Goal: Task Accomplishment & Management: Manage account settings

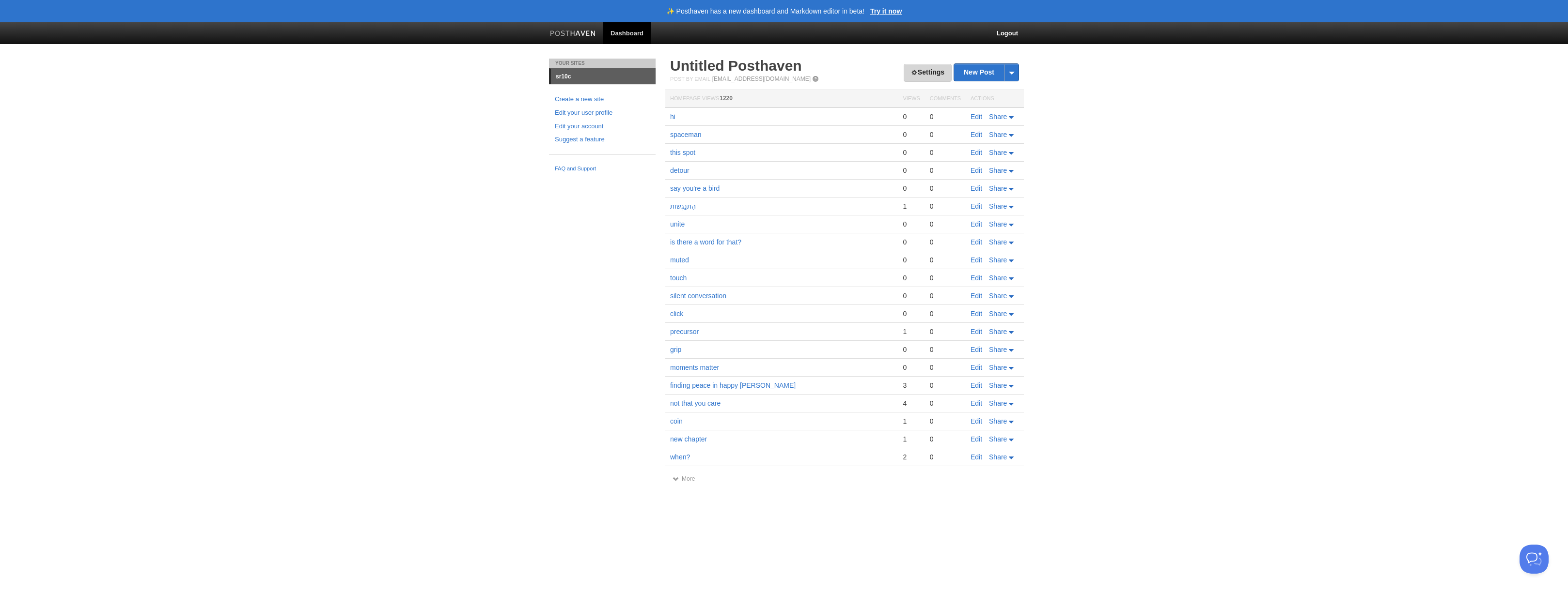
click at [929, 80] on link "Settings" at bounding box center [927, 72] width 48 height 18
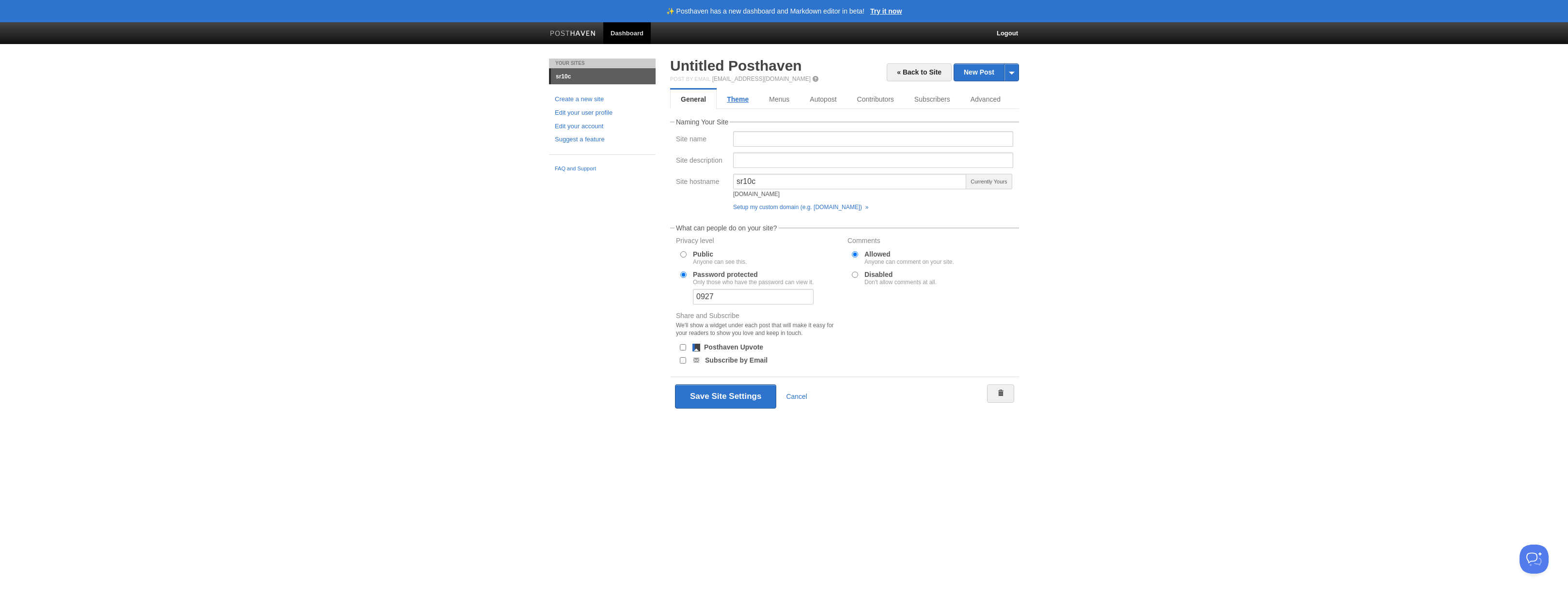
click at [744, 96] on link "Theme" at bounding box center [738, 99] width 42 height 19
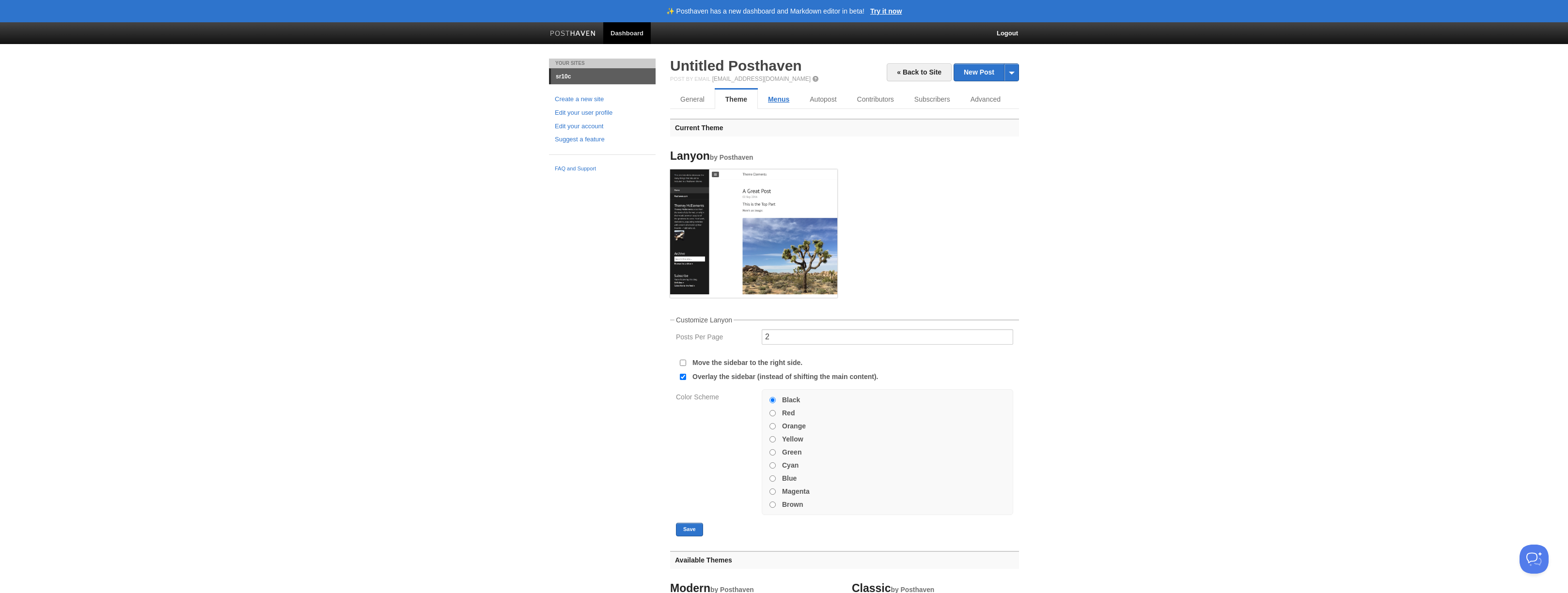
click at [784, 97] on link "Menus" at bounding box center [778, 99] width 41 height 19
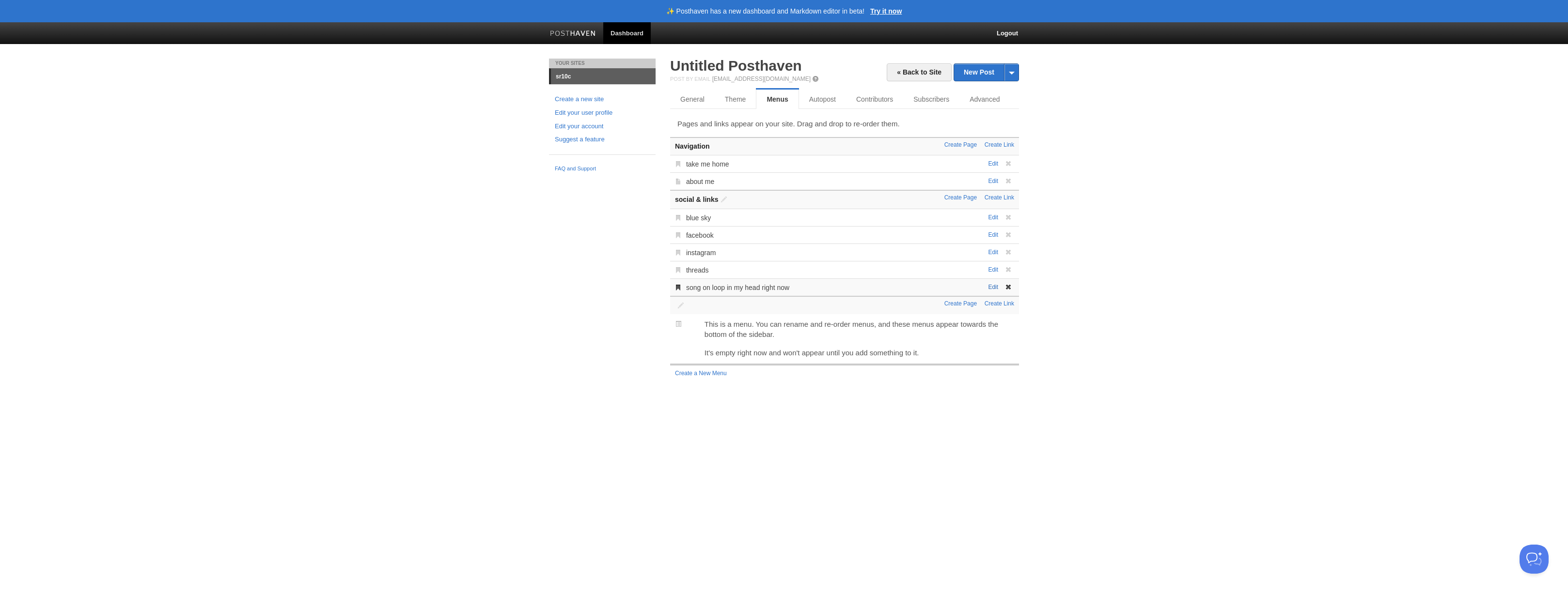
click at [990, 288] on link "Edit" at bounding box center [992, 287] width 10 height 7
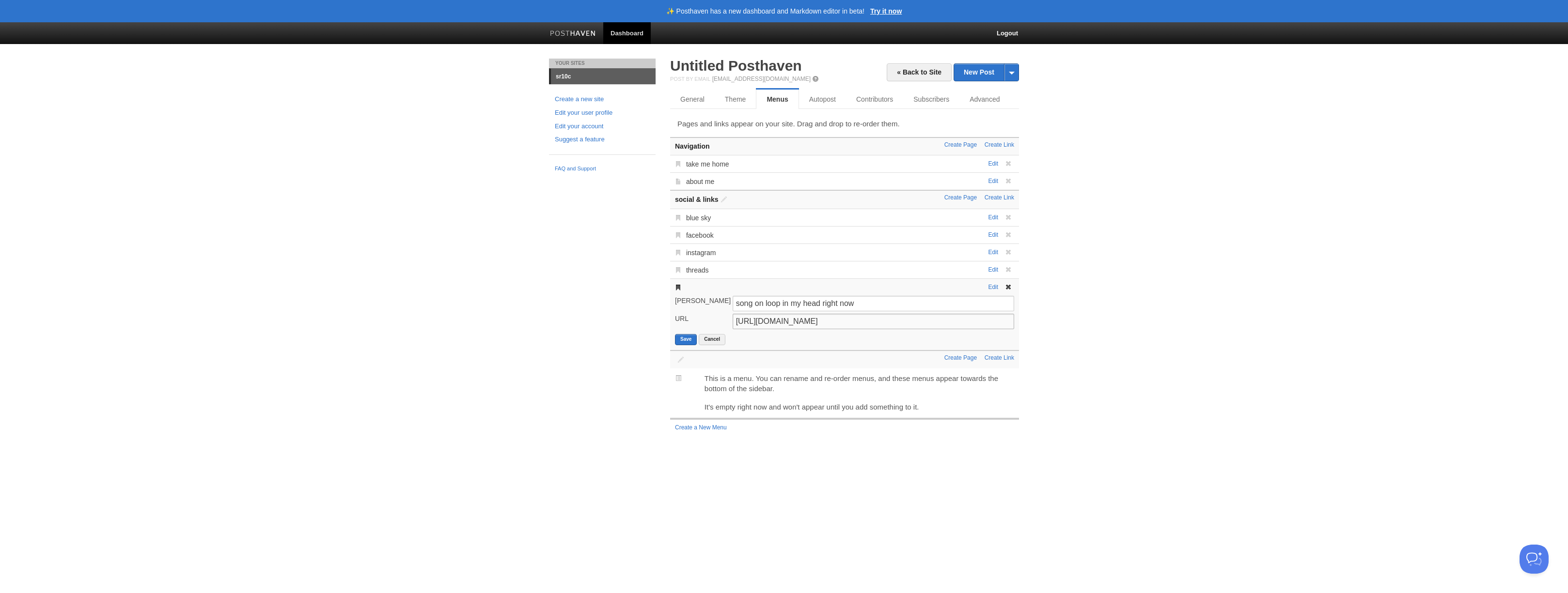
click at [857, 317] on input "https://youtu.be/KU5o6M7S5nQ?si=yOtewPTmcFXtNUU-" at bounding box center [873, 321] width 282 height 15
paste input "QyvREl7epGY?si=PKiyl0EGpReHbpf4"
type input "https://youtu.be/QyvREl7epGY?si=PKiyl0EGpReHbpf4"
click at [690, 335] on button "Save" at bounding box center [685, 340] width 21 height 12
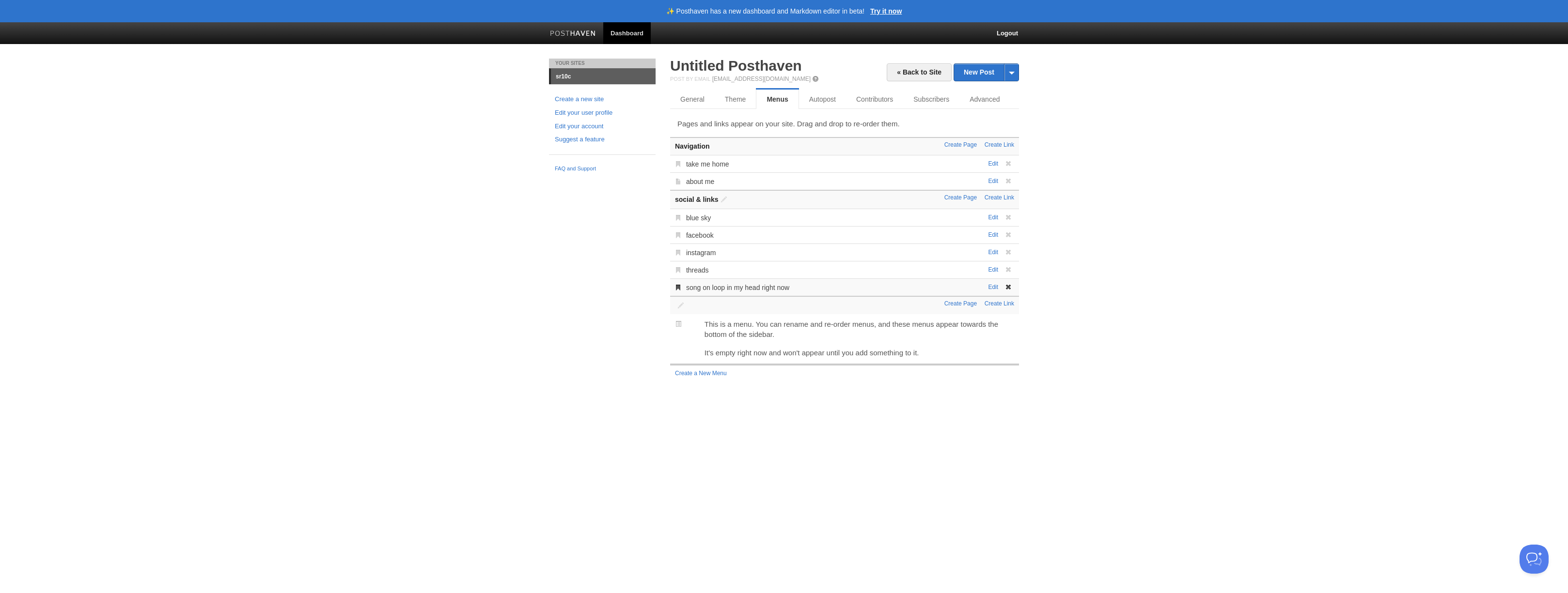
click at [578, 33] on img at bounding box center [573, 34] width 46 height 7
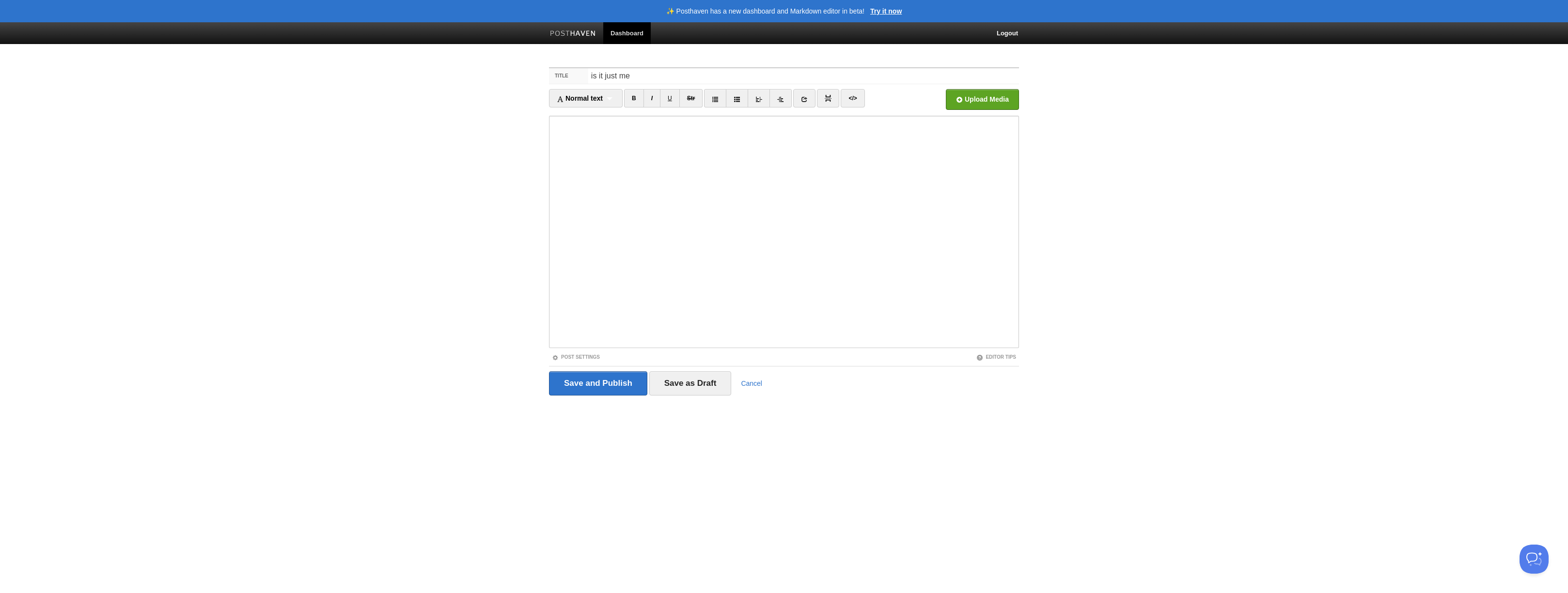
type input "is it just me"
click at [609, 379] on input "Save and Publish" at bounding box center [598, 384] width 98 height 25
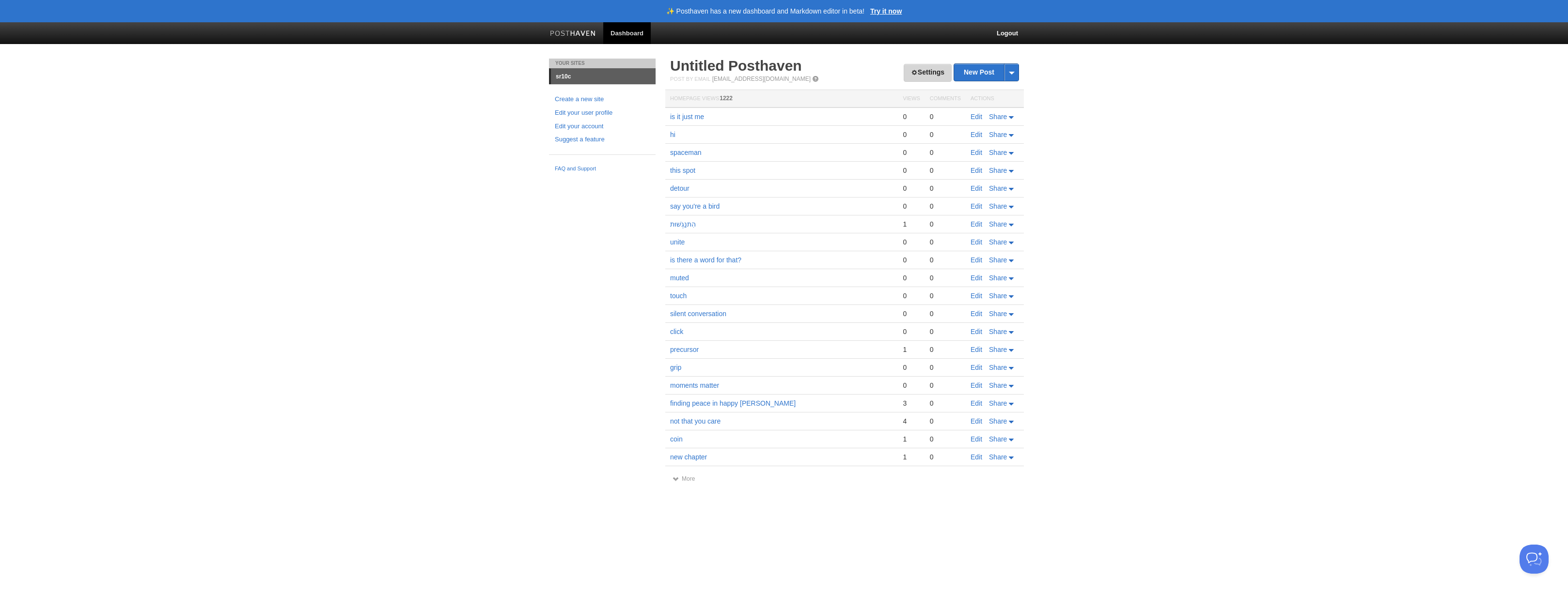
click at [936, 74] on link "Settings" at bounding box center [927, 72] width 48 height 18
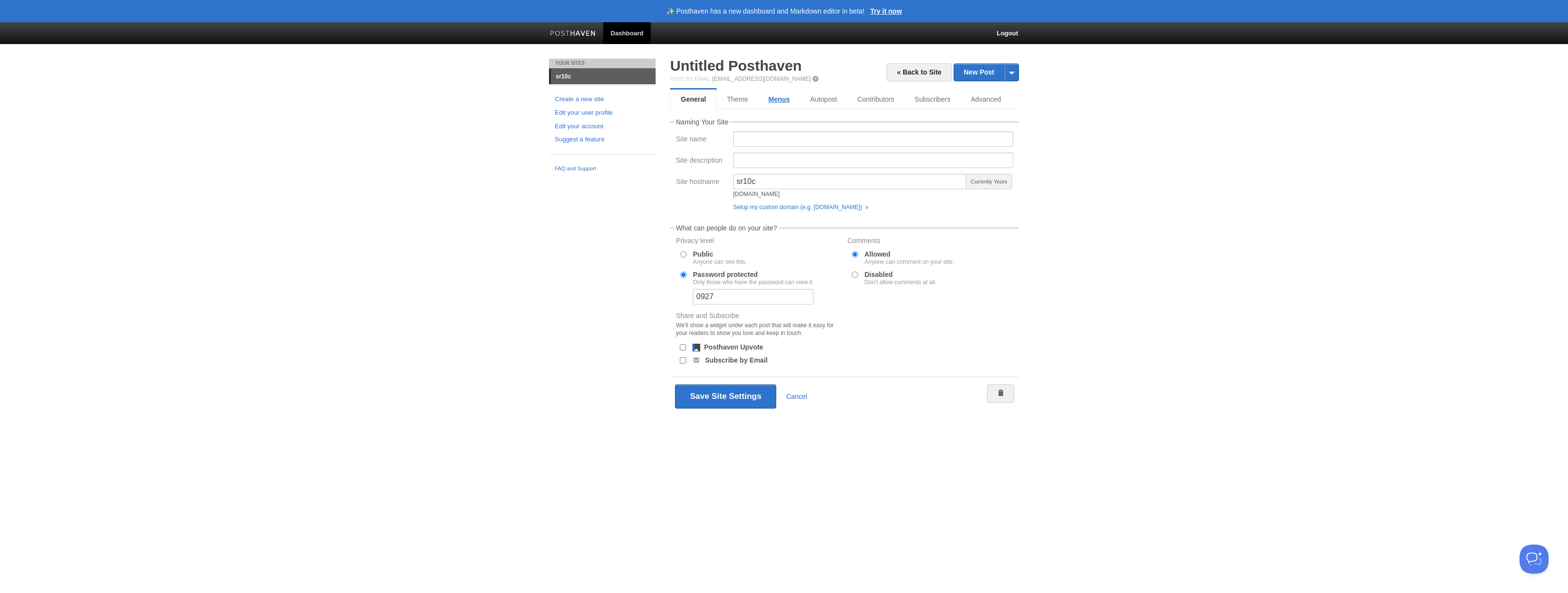
click at [781, 100] on link "Menus" at bounding box center [779, 99] width 41 height 19
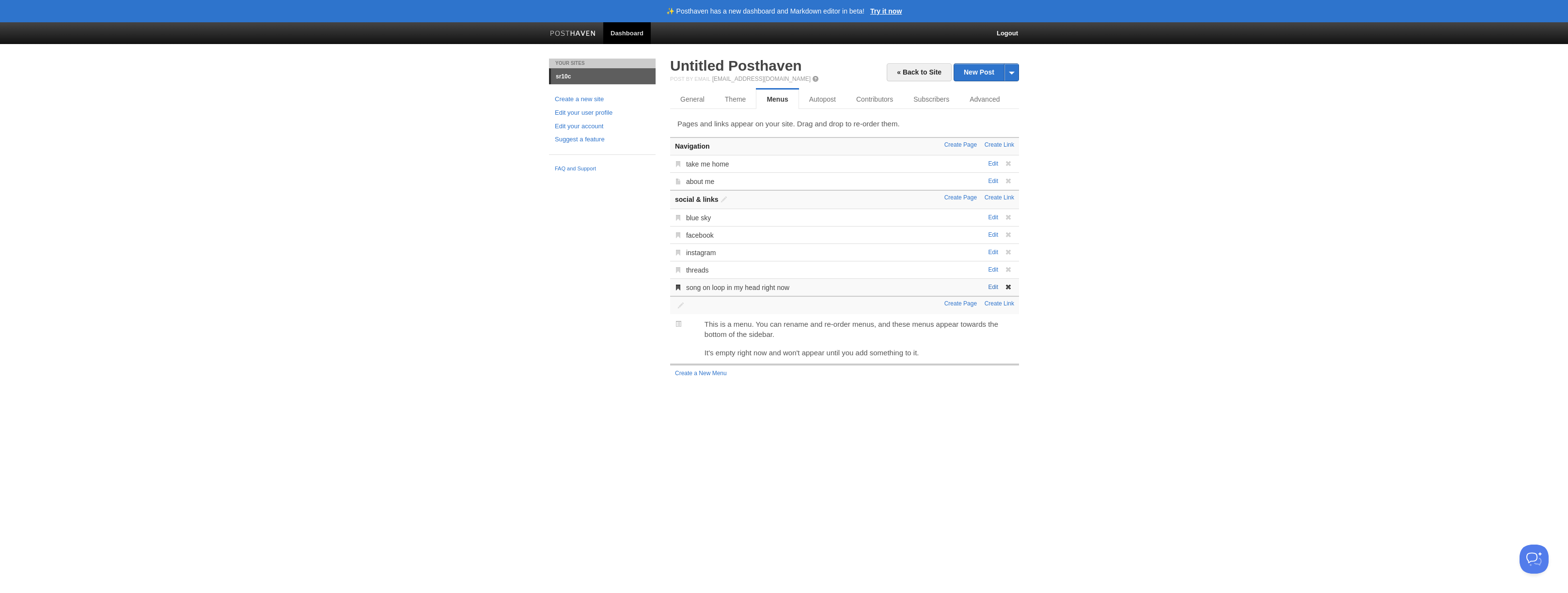
click at [995, 288] on link "Edit" at bounding box center [992, 287] width 10 height 7
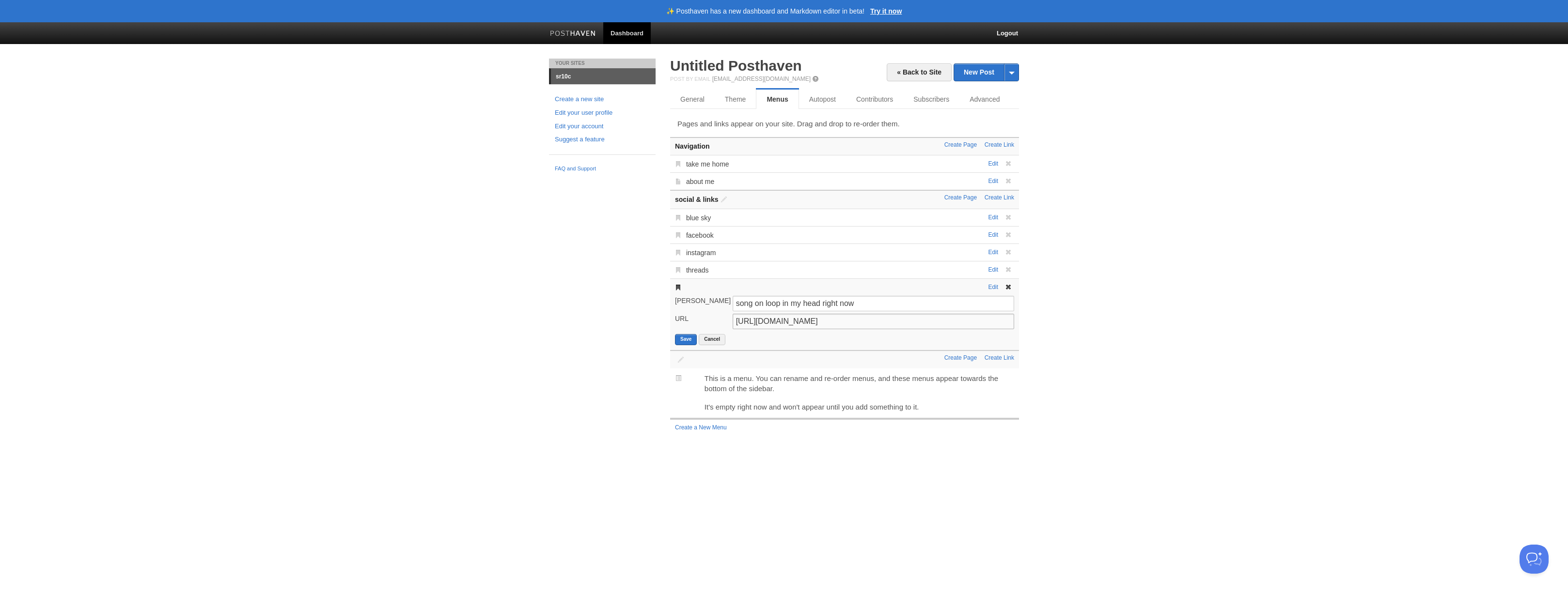
click at [839, 325] on input "https://youtu.be/QyvREl7epGY?si=PKiyl0EGpReHbpf4" at bounding box center [873, 321] width 282 height 15
paste input "msGuqelopMA?si=C7XyfGUP9JOo3FxC"
type input "https://youtu.be/msGuqelopMA?si=C7XyfGUP9JOo3FxC"
click at [691, 339] on button "Save" at bounding box center [685, 340] width 21 height 12
